Goal: Task Accomplishment & Management: Manage account settings

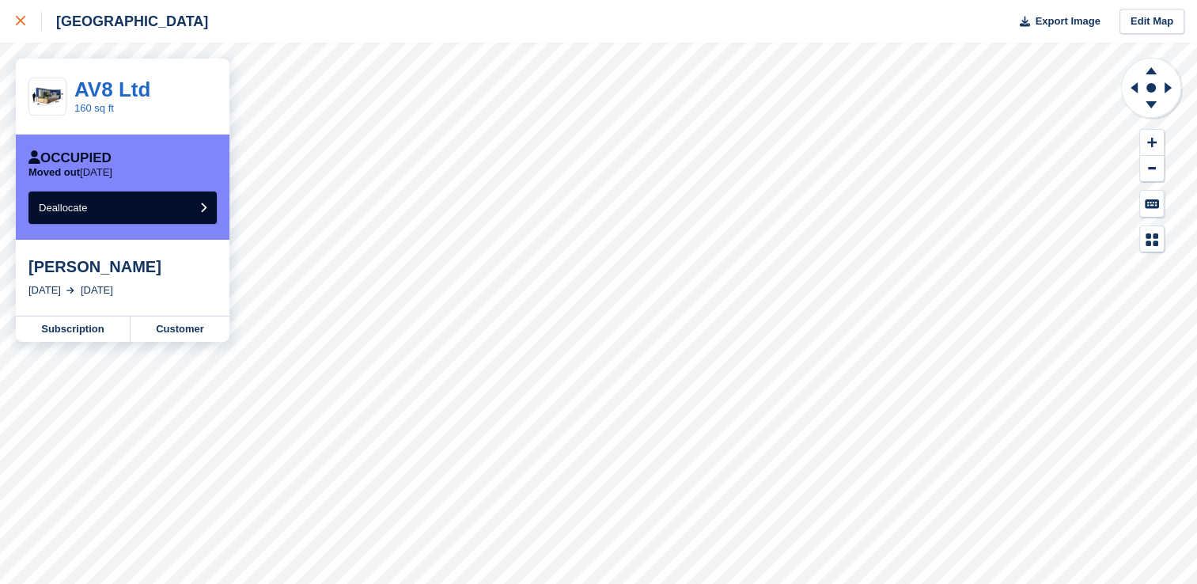
click at [16, 28] on div at bounding box center [29, 21] width 26 height 19
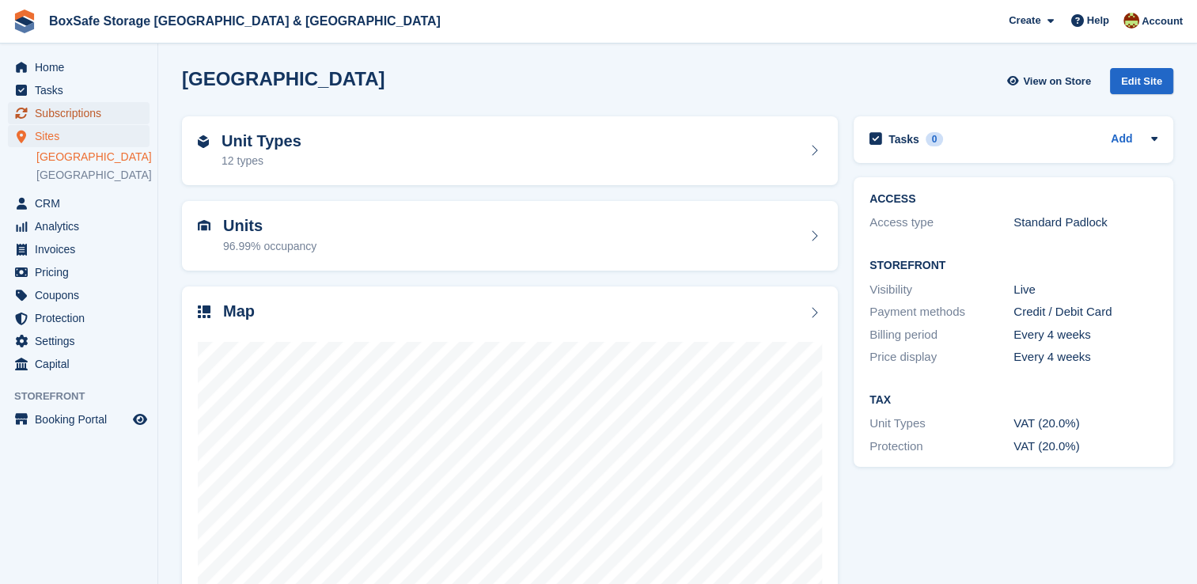
click at [85, 116] on span "Subscriptions" at bounding box center [82, 113] width 95 height 22
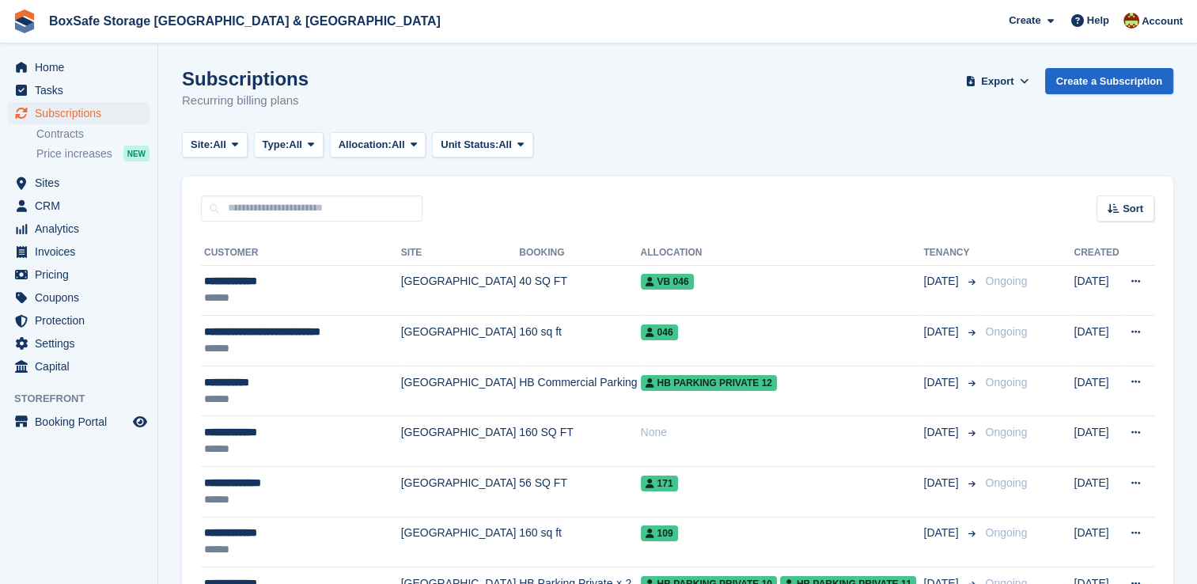
click at [264, 210] on input "text" at bounding box center [312, 208] width 222 height 26
type input "****"
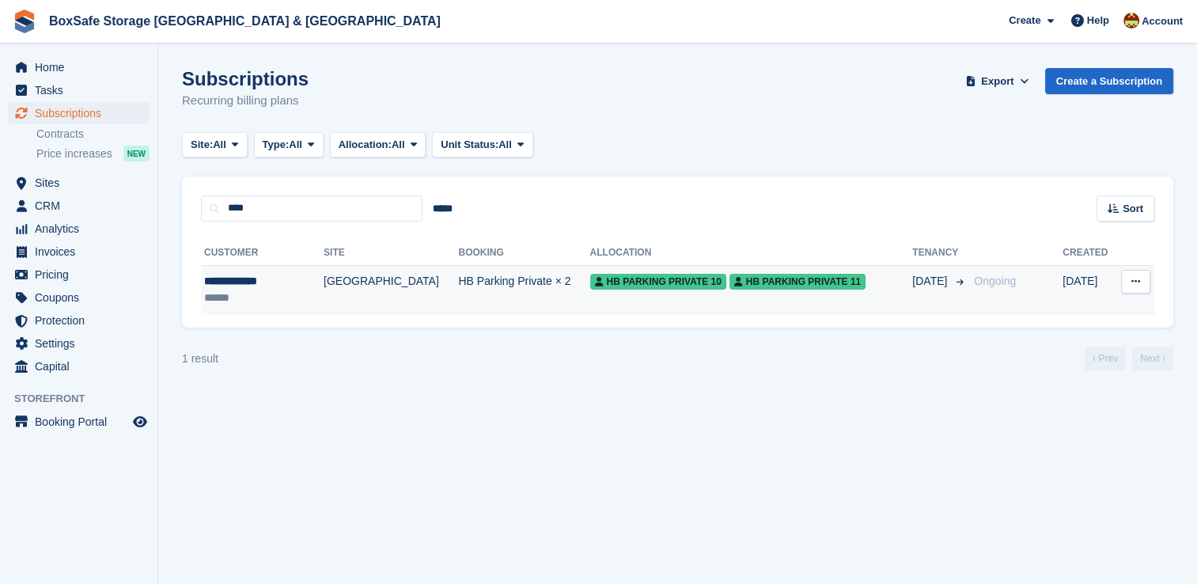
click at [506, 302] on td "HB Parking Private × 2" at bounding box center [523, 290] width 131 height 50
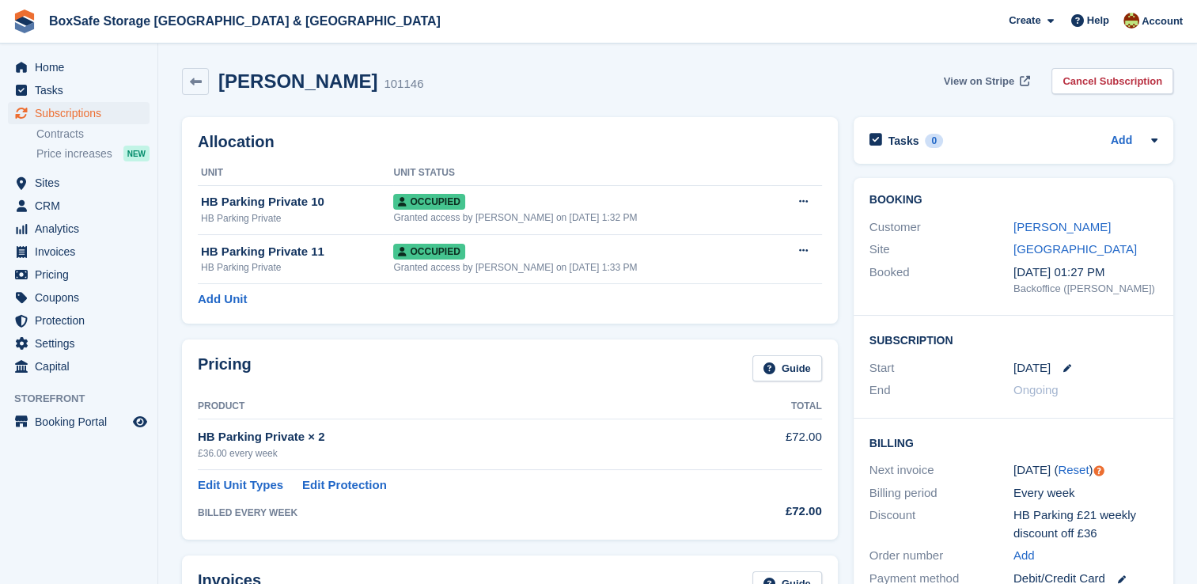
click at [1000, 83] on span "View on Stripe" at bounding box center [979, 82] width 70 height 16
click at [67, 113] on span "Subscriptions" at bounding box center [82, 113] width 95 height 22
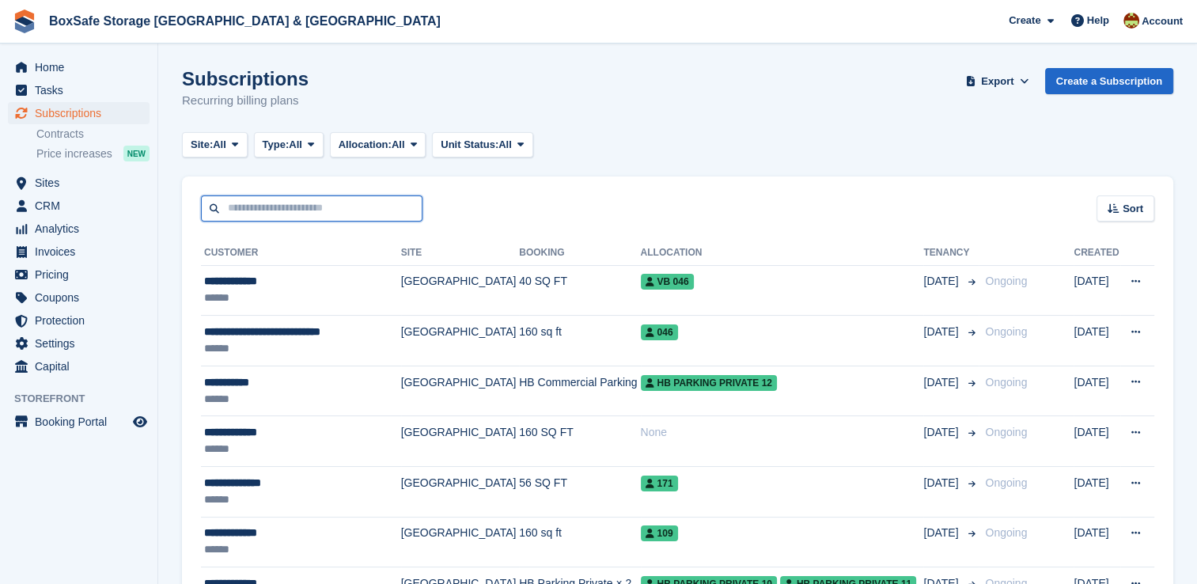
click at [296, 212] on input "text" at bounding box center [312, 208] width 222 height 26
type input "*****"
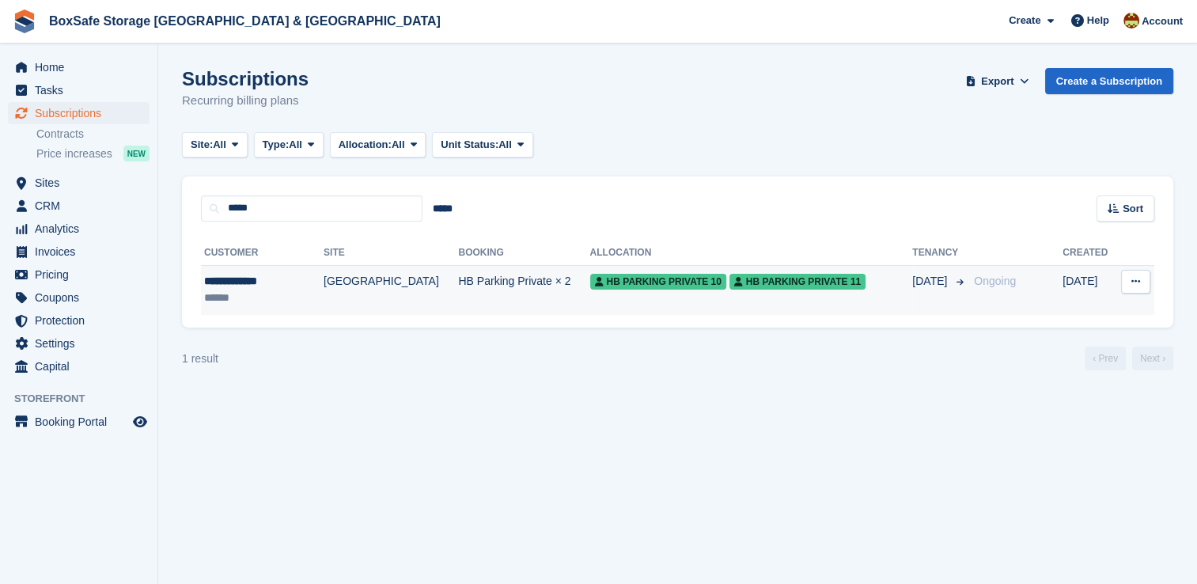
click at [503, 315] on div "**********" at bounding box center [677, 275] width 991 height 107
click at [1012, 310] on td "Ongoing" at bounding box center [1015, 290] width 95 height 50
click at [1004, 287] on span "Ongoing" at bounding box center [995, 281] width 42 height 13
click at [730, 283] on span "HB Parking Private 11" at bounding box center [798, 282] width 136 height 16
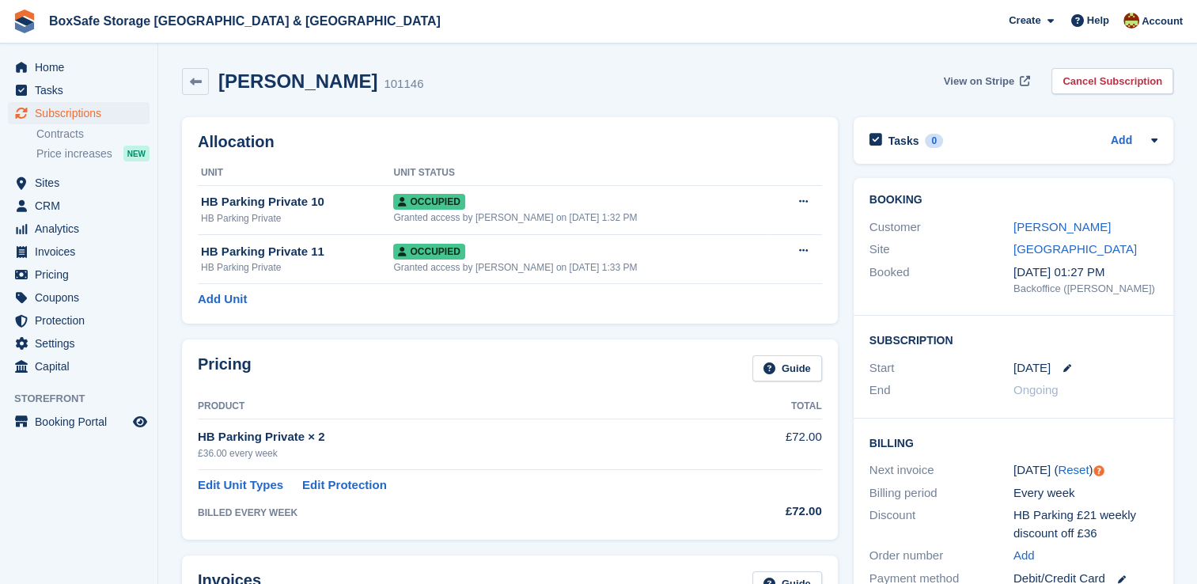
click at [993, 85] on span "View on Stripe" at bounding box center [979, 82] width 70 height 16
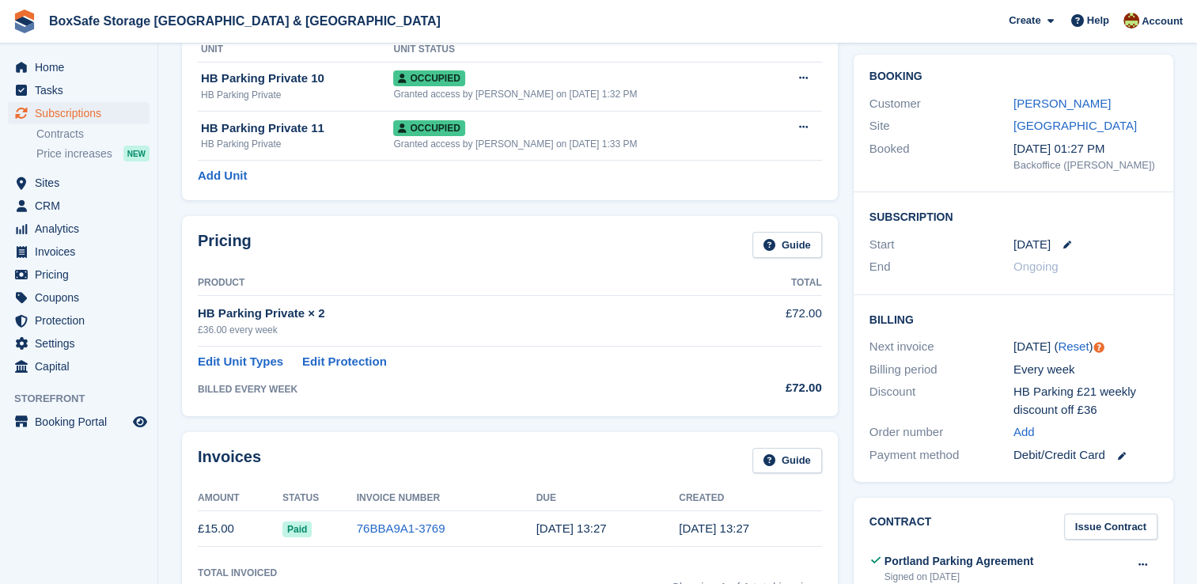
click at [1124, 318] on h2 "Billing" at bounding box center [1014, 319] width 288 height 16
click at [1133, 335] on div "Next invoice 19 Aug ( Reset )" at bounding box center [1014, 346] width 288 height 23
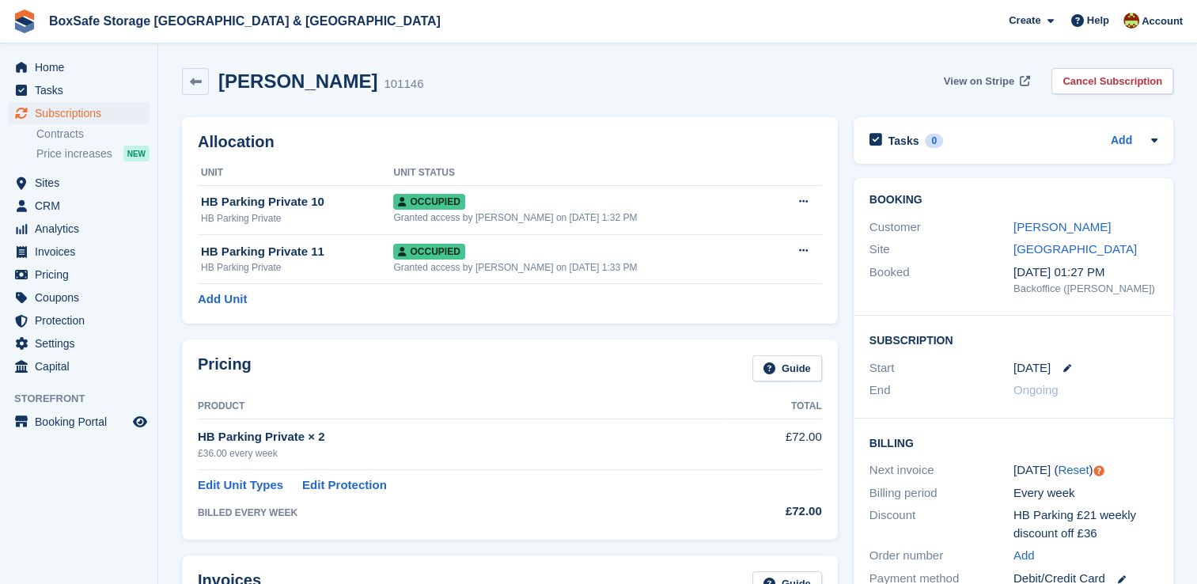
click at [995, 78] on span "View on Stripe" at bounding box center [979, 82] width 70 height 16
click at [80, 65] on span "Home" at bounding box center [82, 67] width 95 height 22
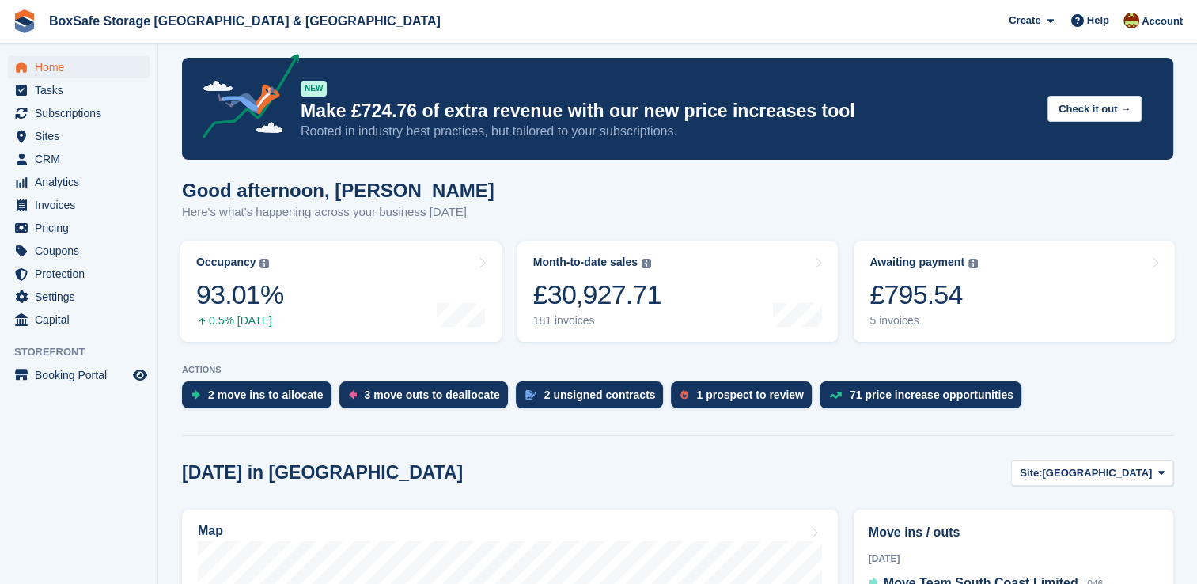
scroll to position [6, 0]
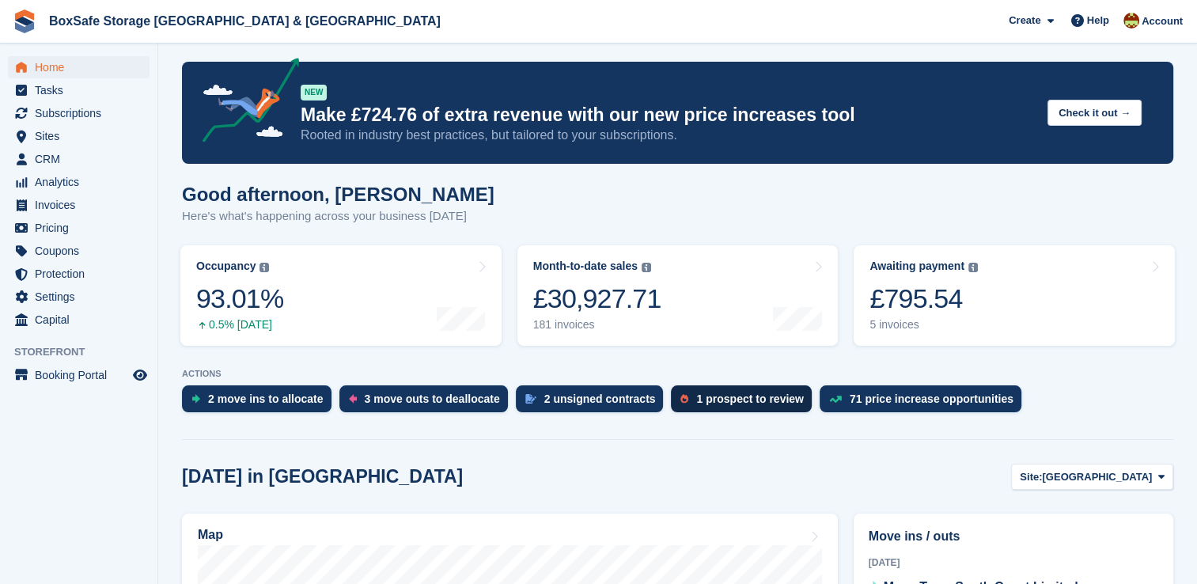
click at [724, 396] on div "1 prospect to review" at bounding box center [749, 398] width 107 height 13
click at [723, 405] on div "1 prospect to review" at bounding box center [749, 398] width 107 height 13
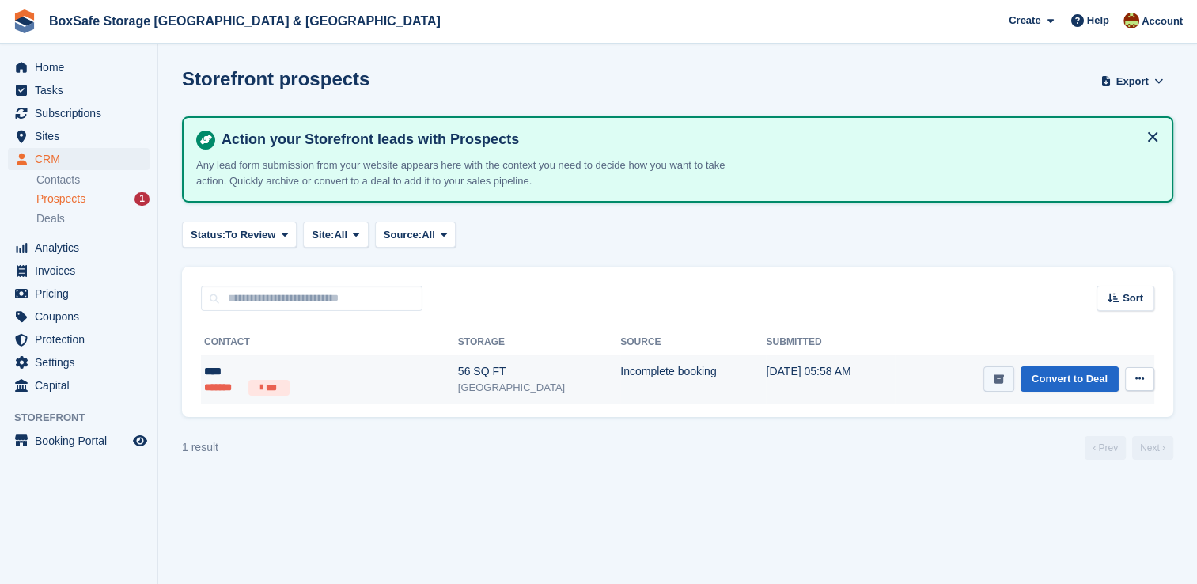
click at [1002, 381] on icon "submit" at bounding box center [999, 379] width 10 height 10
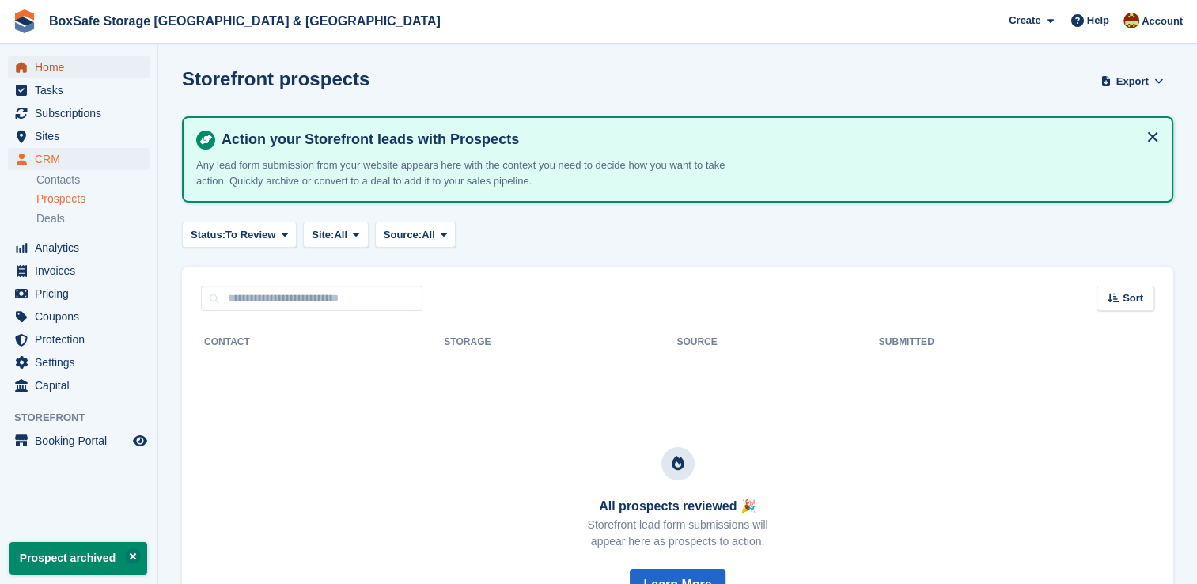
click at [63, 61] on span "Home" at bounding box center [82, 67] width 95 height 22
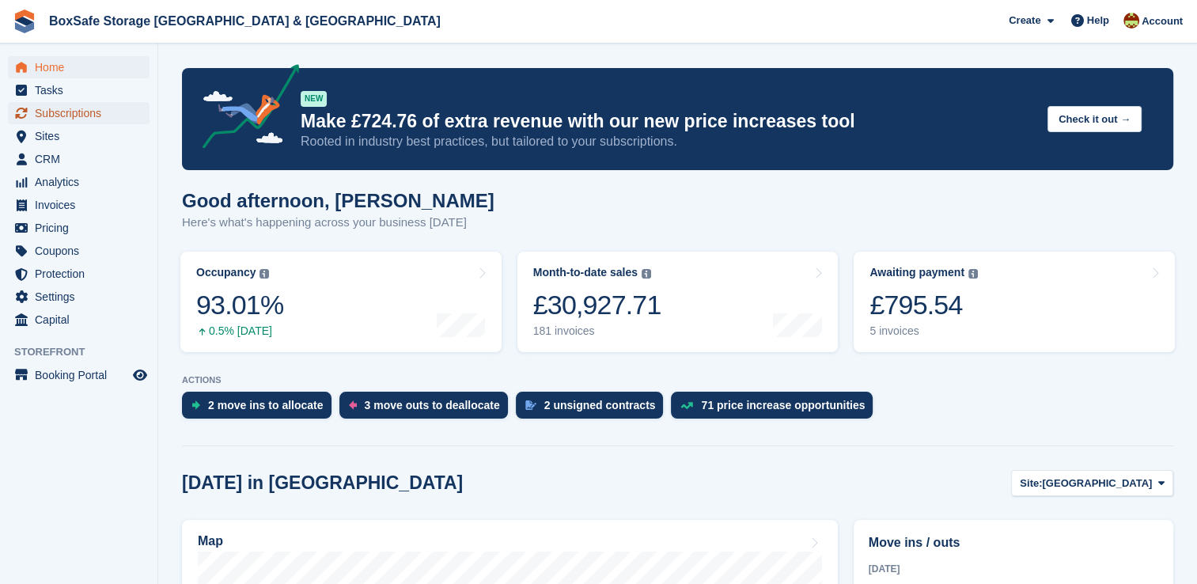
click at [89, 110] on span "Subscriptions" at bounding box center [82, 113] width 95 height 22
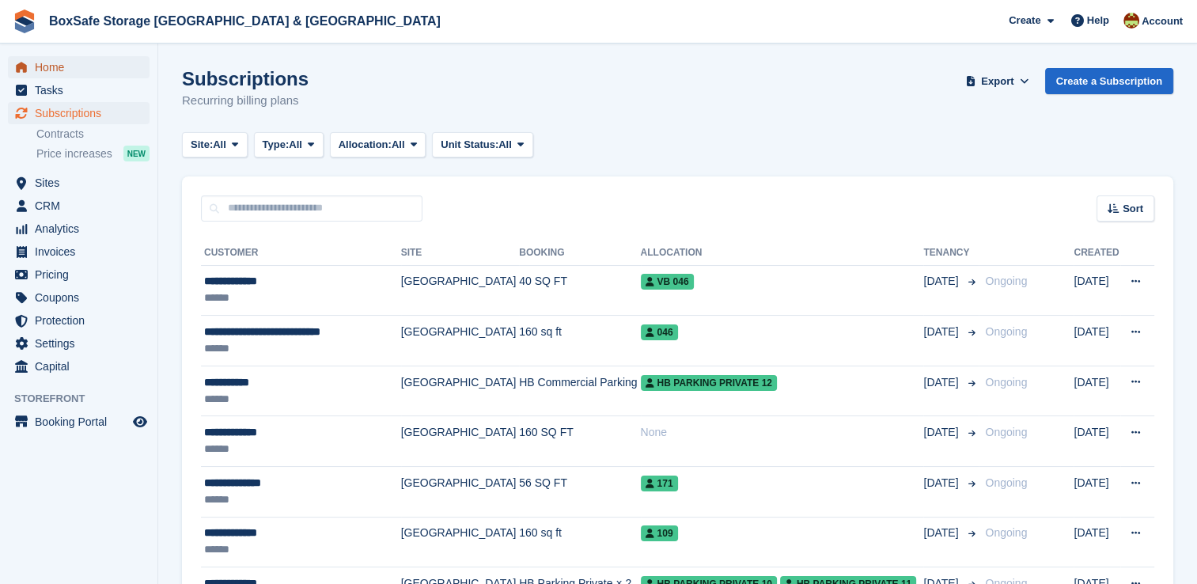
click at [106, 63] on span "Home" at bounding box center [82, 67] width 95 height 22
click at [803, 104] on div "Subscriptions Recurring billing plans Export Export Subscriptions Export a CSV …" at bounding box center [677, 98] width 991 height 61
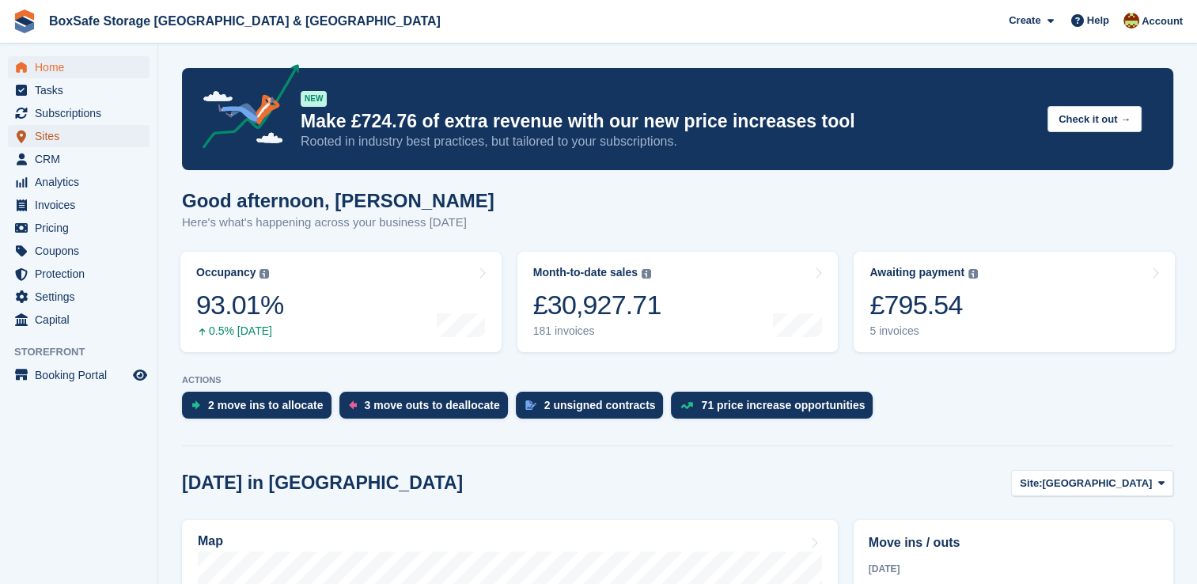
click at [53, 127] on span "Sites" at bounding box center [82, 136] width 95 height 22
